Goal: Task Accomplishment & Management: Use online tool/utility

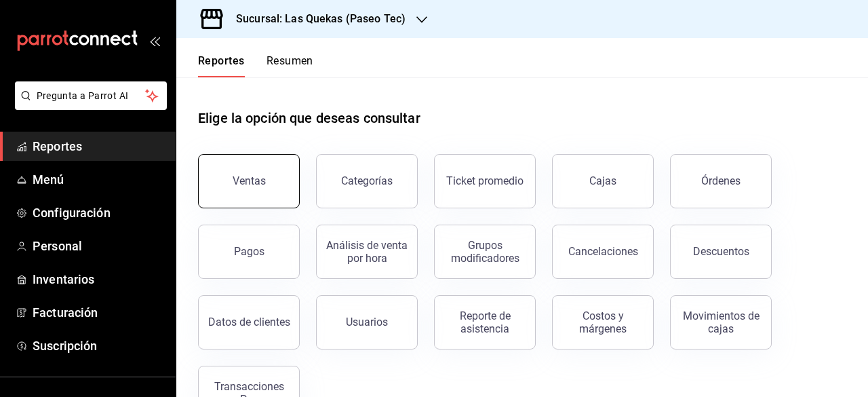
click at [239, 182] on div "Ventas" at bounding box center [249, 180] width 33 height 13
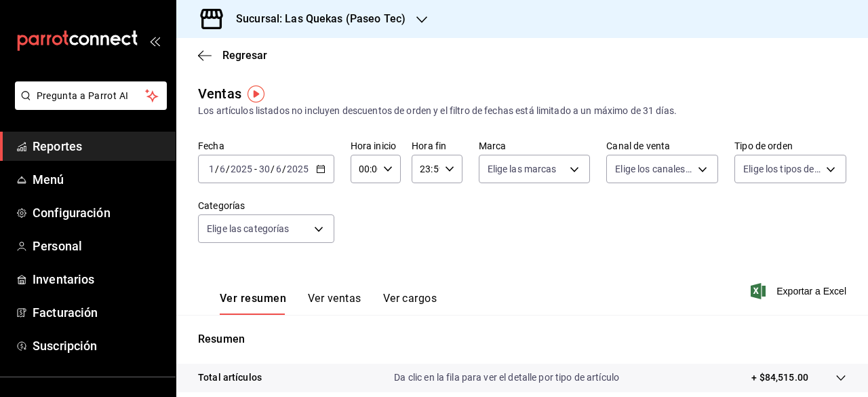
click at [65, 138] on span "Reportes" at bounding box center [99, 146] width 132 height 18
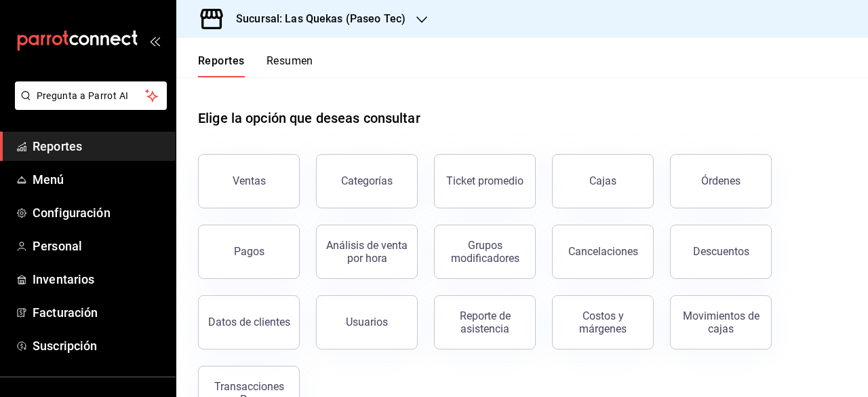
click at [427, 14] on div "Sucursal: Las Quekas (Paseo Tec)" at bounding box center [309, 19] width 245 height 38
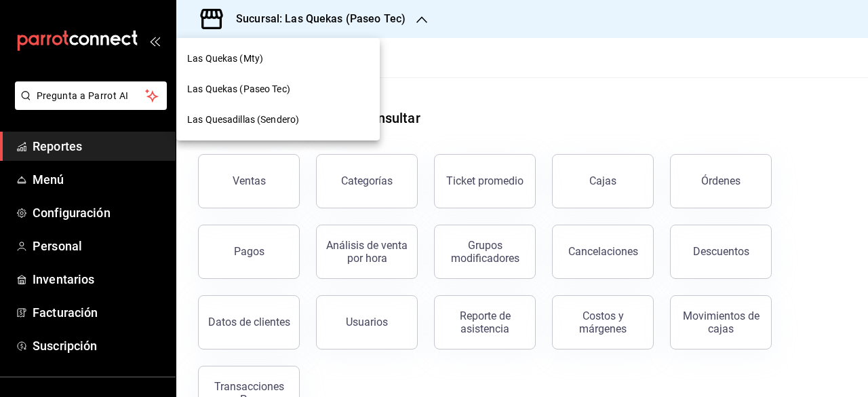
click at [445, 68] on div at bounding box center [434, 198] width 868 height 397
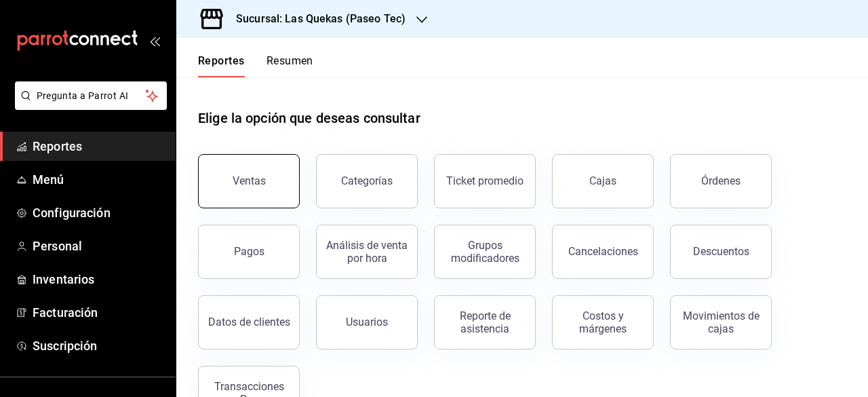
click at [242, 193] on button "Ventas" at bounding box center [249, 181] width 102 height 54
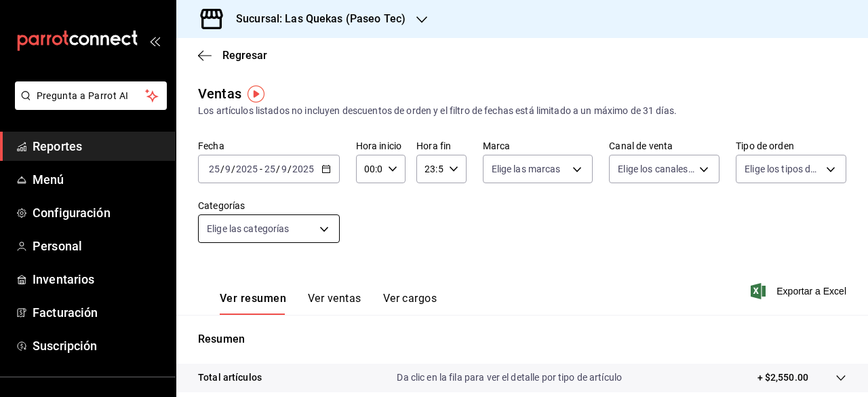
click at [250, 231] on body "Pregunta a Parrot AI Reportes Menú Configuración Personal Inventarios Facturaci…" at bounding box center [434, 198] width 868 height 397
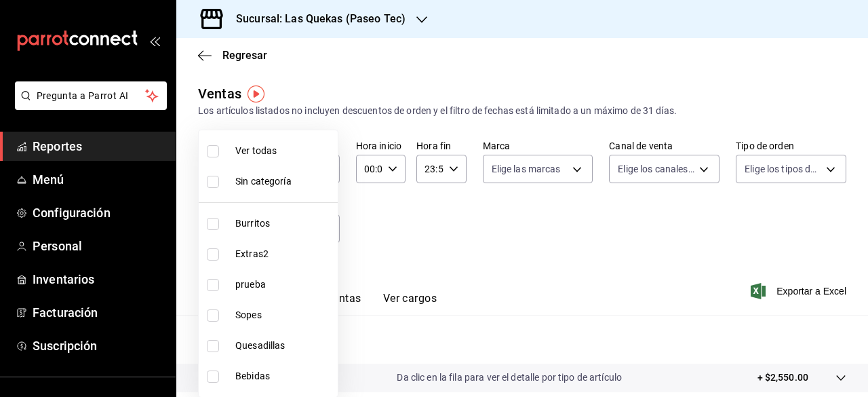
click at [260, 151] on span "Ver todas" at bounding box center [283, 151] width 97 height 14
type input "49c5df0a-de1f-4552-8342-0287f1a67494,97e21f57-bbe4-4150-8180-d51e39066037,719b5…"
checkbox input "true"
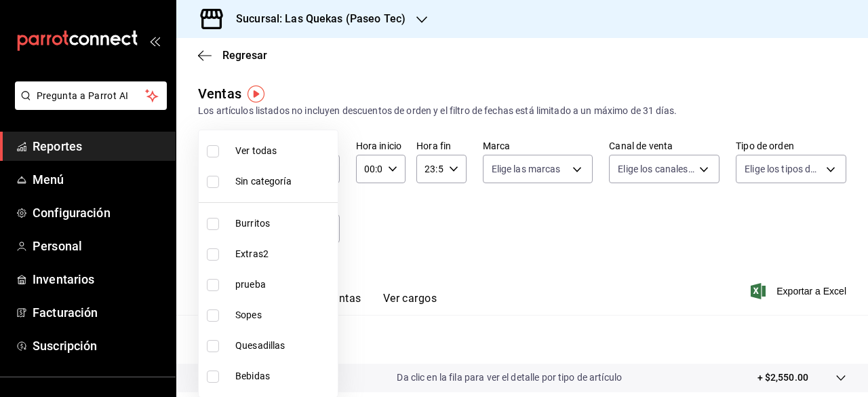
checkbox input "true"
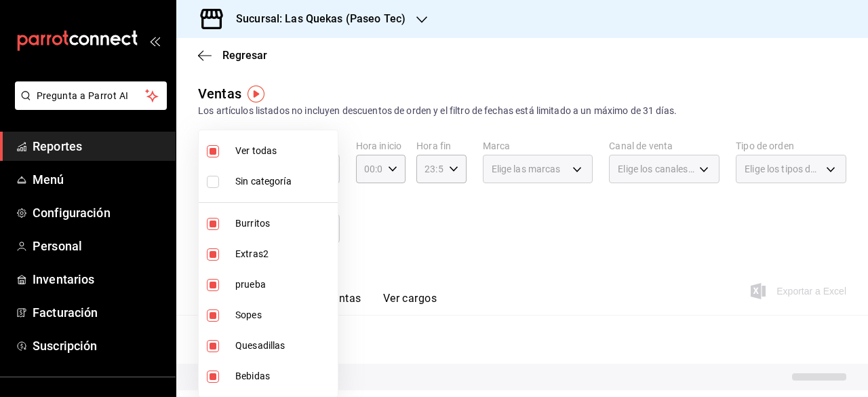
click at [289, 151] on span "Ver todas" at bounding box center [283, 151] width 97 height 14
checkbox input "false"
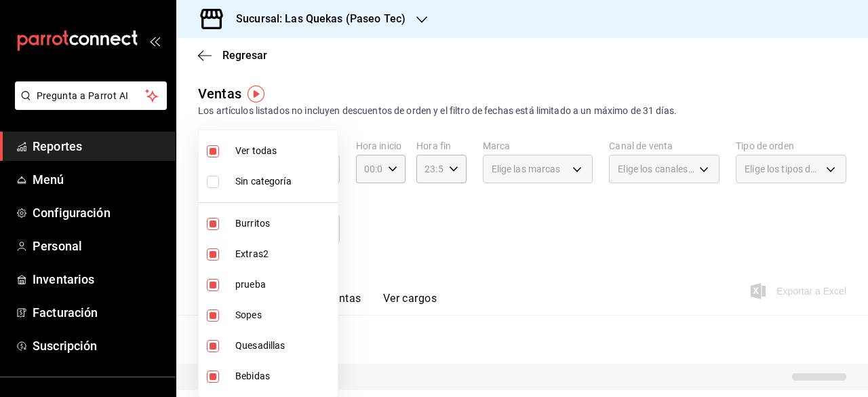
checkbox input "false"
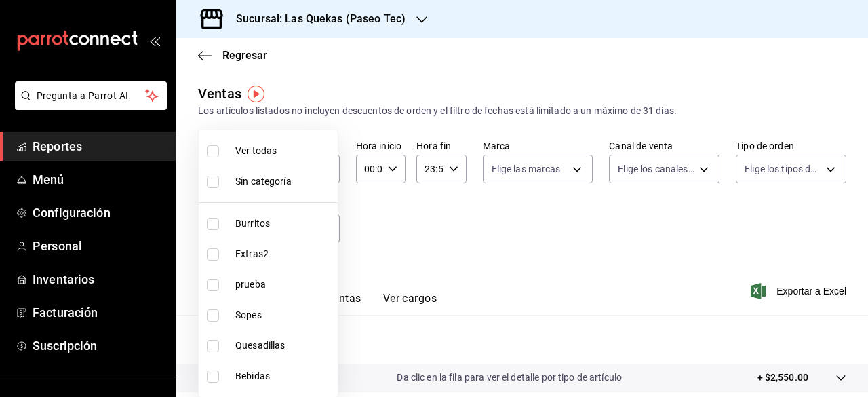
click at [209, 149] on input "checkbox" at bounding box center [213, 151] width 12 height 12
checkbox input "true"
type input "49c5df0a-de1f-4552-8342-0287f1a67494,97e21f57-bbe4-4150-8180-d51e39066037,719b5…"
checkbox input "true"
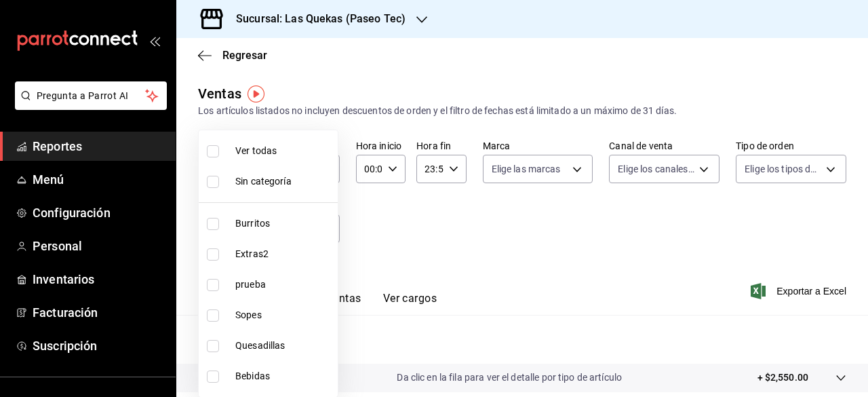
checkbox input "true"
click at [470, 227] on div at bounding box center [434, 198] width 868 height 397
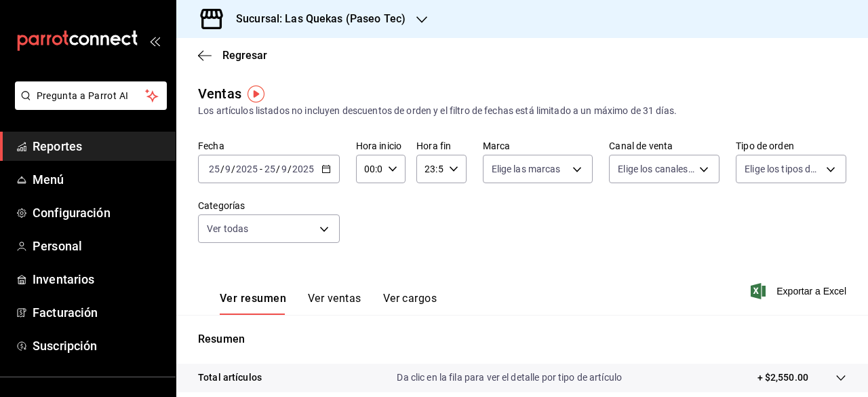
click at [325, 169] on icon "button" at bounding box center [325, 168] width 9 height 9
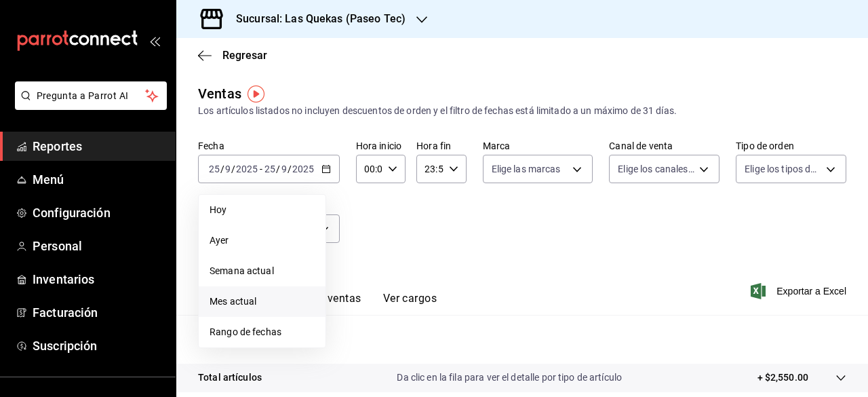
click at [252, 305] on span "Mes actual" at bounding box center [262, 301] width 105 height 14
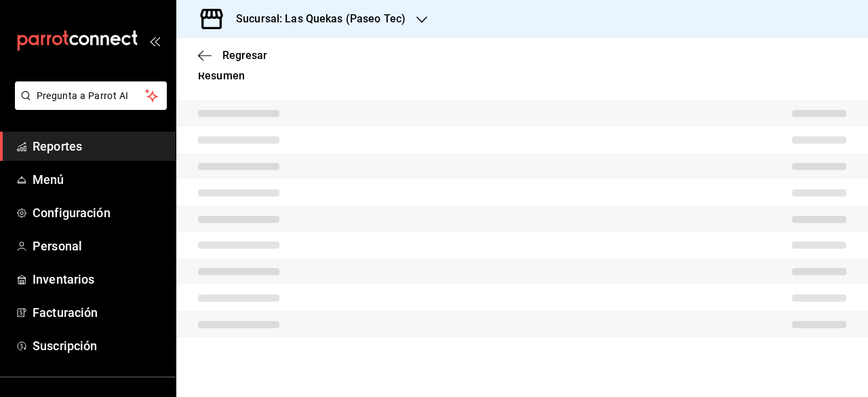
scroll to position [60, 0]
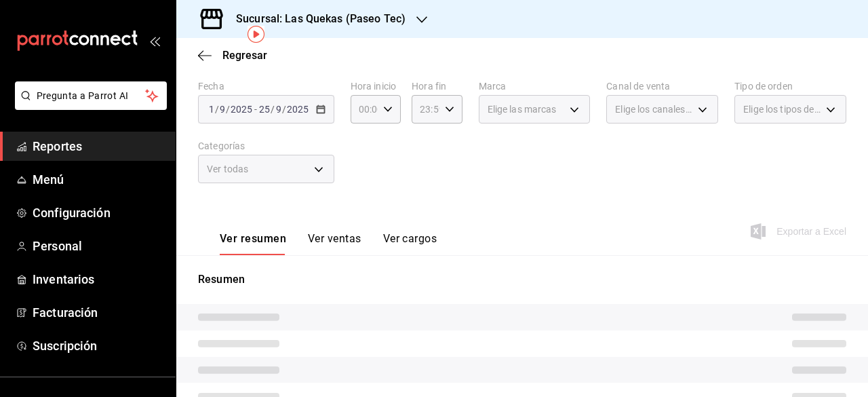
click at [487, 149] on div "Fecha [DATE] [DATE] - [DATE] [DATE] Hora inicio 00:00 Hora inicio Hora fin 23:5…" at bounding box center [522, 139] width 648 height 119
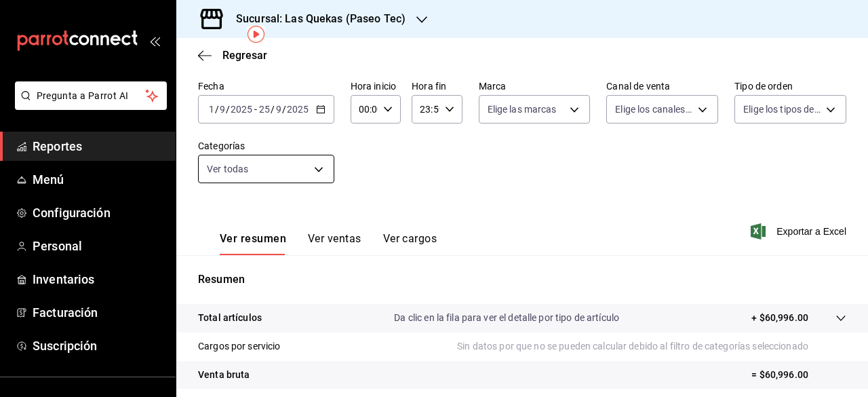
click at [263, 162] on body "Pregunta a Parrot AI Reportes Menú Configuración Personal Inventarios Facturaci…" at bounding box center [434, 198] width 868 height 397
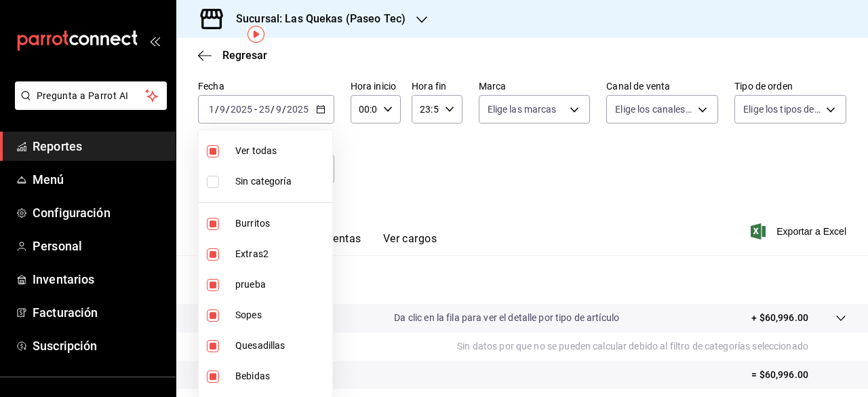
click at [271, 157] on span "Ver todas" at bounding box center [281, 151] width 92 height 14
checkbox input "false"
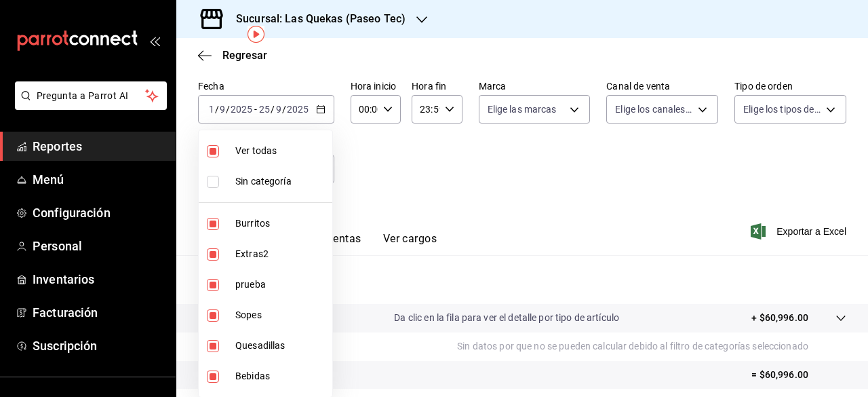
checkbox input "false"
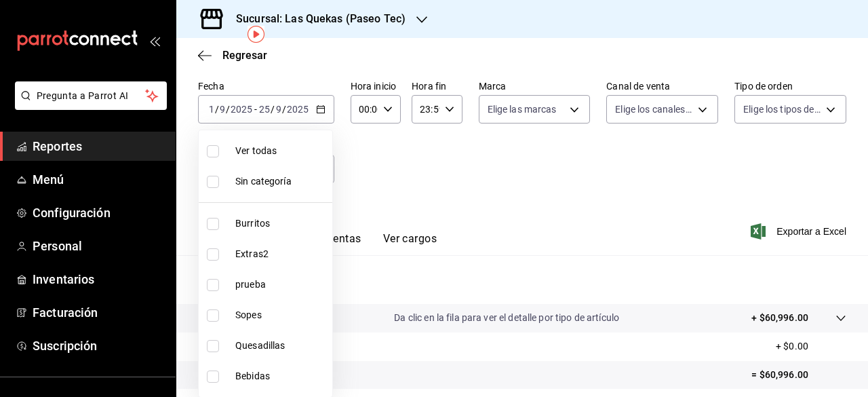
click at [271, 144] on span "Ver todas" at bounding box center [281, 151] width 92 height 14
type input "49c5df0a-de1f-4552-8342-0287f1a67494,97e21f57-bbe4-4150-8180-d51e39066037,719b5…"
checkbox input "true"
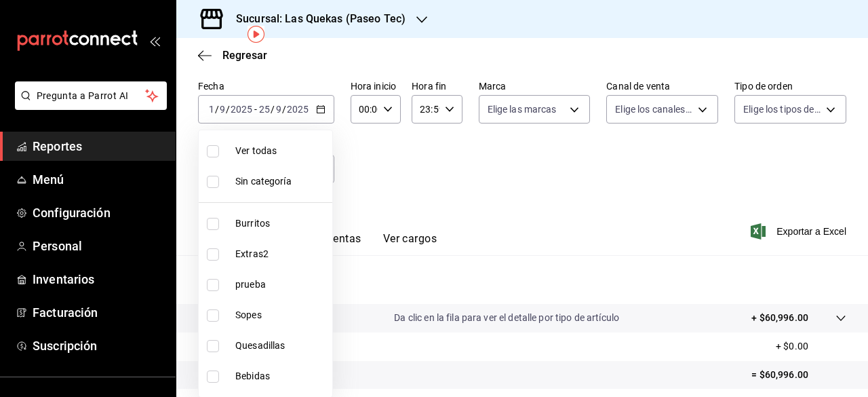
checkbox input "true"
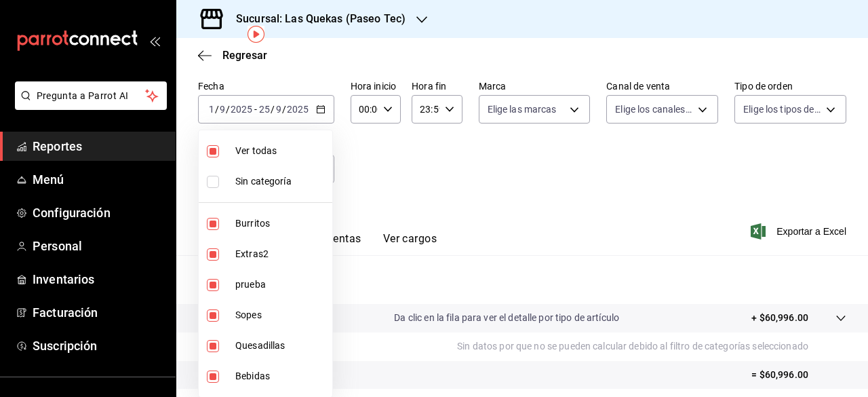
click at [803, 233] on div at bounding box center [434, 198] width 868 height 397
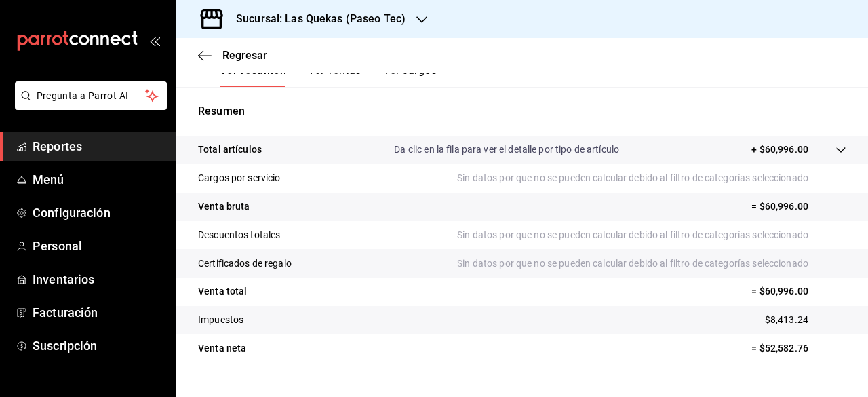
scroll to position [253, 0]
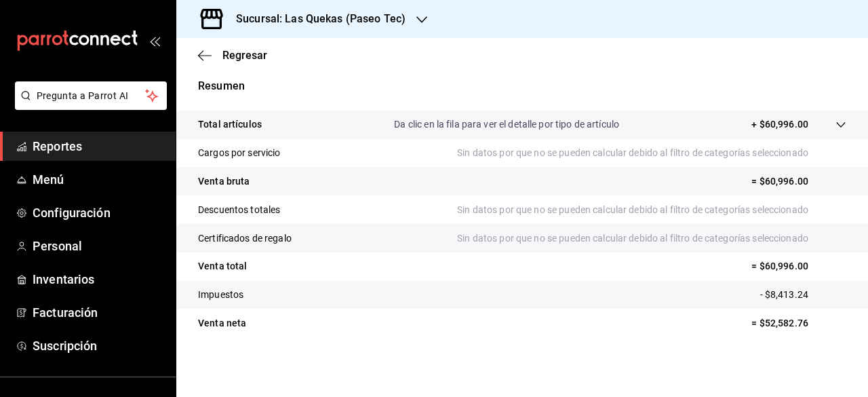
click at [430, 162] on tr "Cargos por servicio Sin datos por que no se pueden calcular debido al filtro de…" at bounding box center [522, 153] width 692 height 28
